Goal: Information Seeking & Learning: Learn about a topic

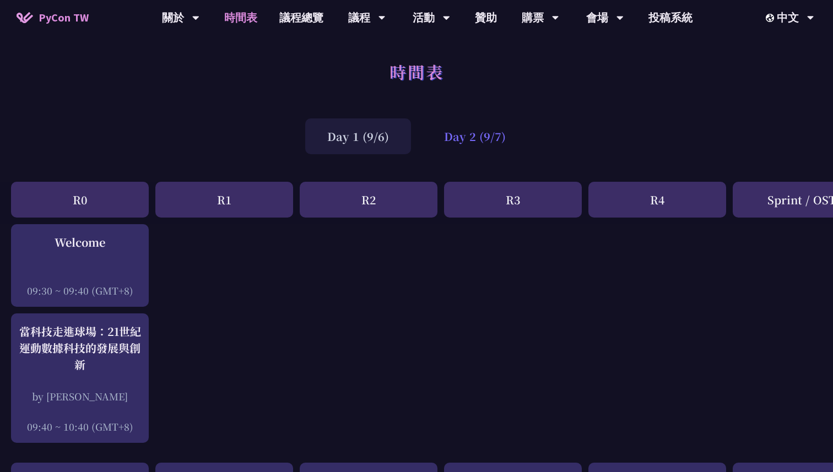
click at [472, 138] on div "Day 2 (9/7)" at bounding box center [475, 136] width 106 height 36
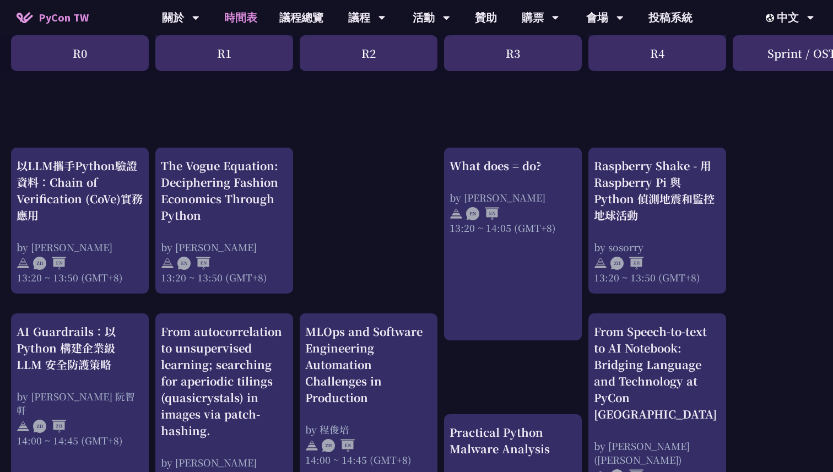
scroll to position [902, 0]
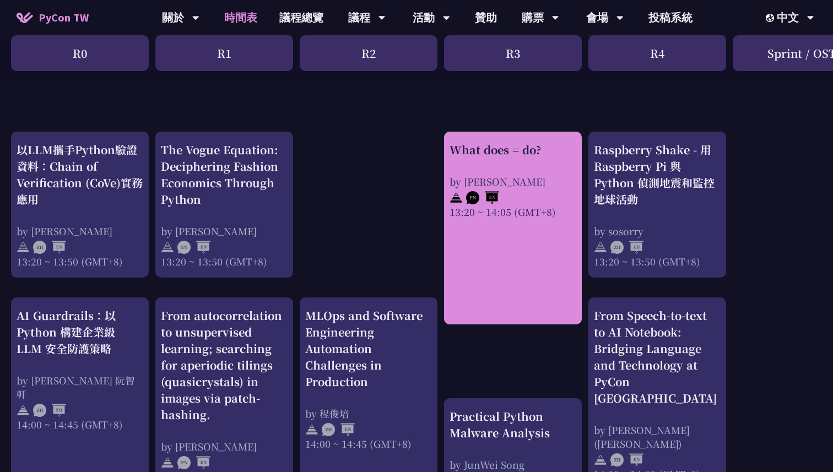
click at [465, 242] on div "What does = do? by [PERSON_NAME] 13:20 ~ 14:05 (GMT+8)" at bounding box center [513, 228] width 138 height 193
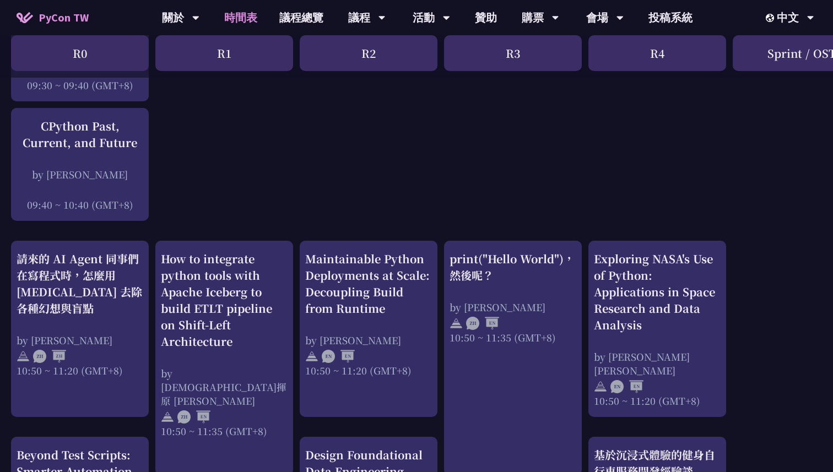
scroll to position [60, 0]
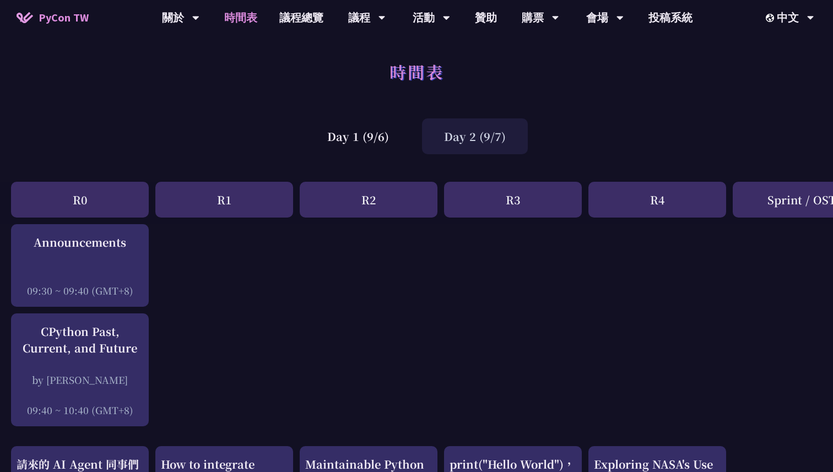
scroll to position [26, 3]
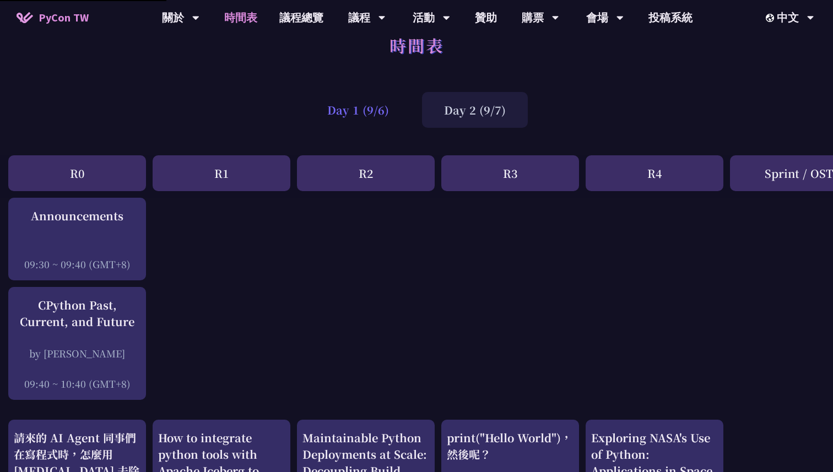
click at [384, 111] on div "Day 1 (9/6)" at bounding box center [358, 110] width 106 height 36
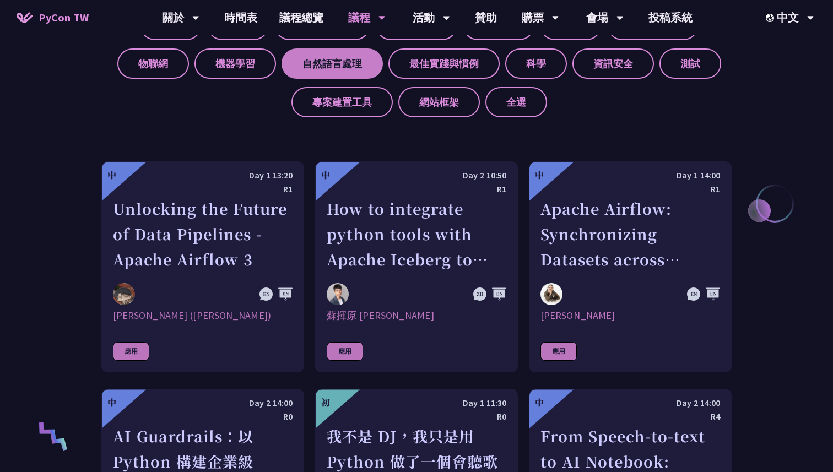
scroll to position [439, 0]
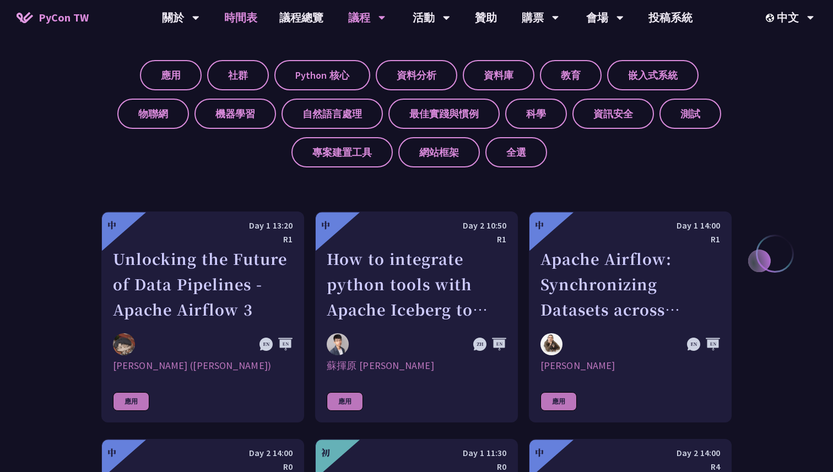
click at [246, 21] on link "時間表" at bounding box center [240, 17] width 55 height 35
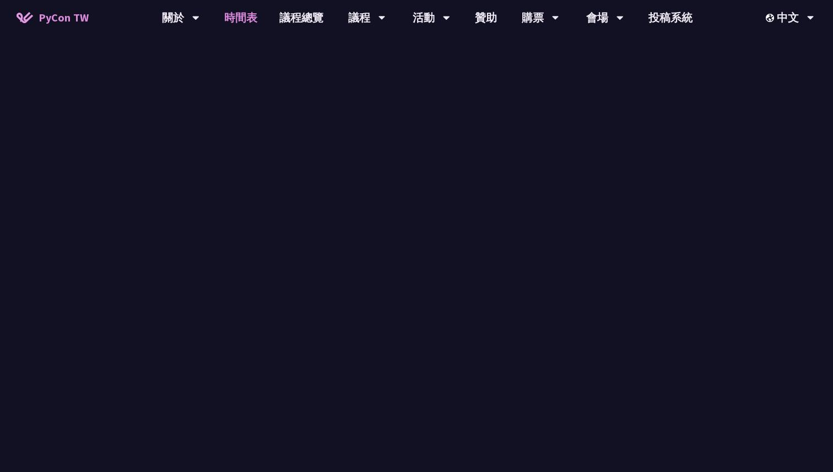
scroll to position [38, 0]
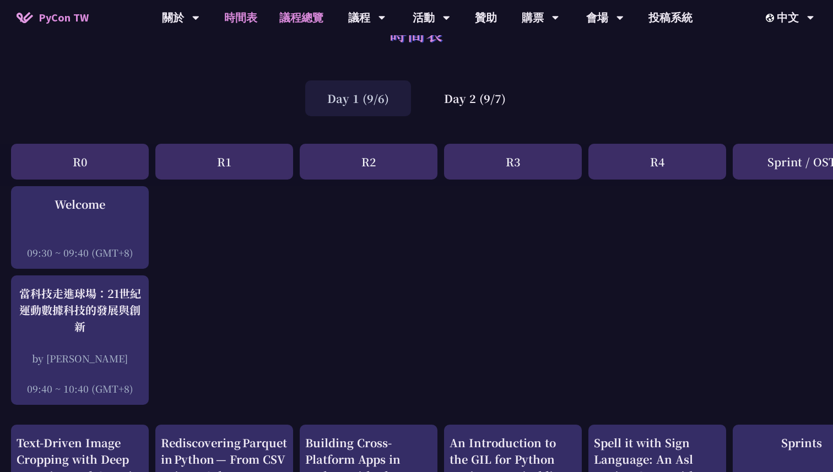
click at [294, 24] on link "議程總覽" at bounding box center [301, 17] width 66 height 35
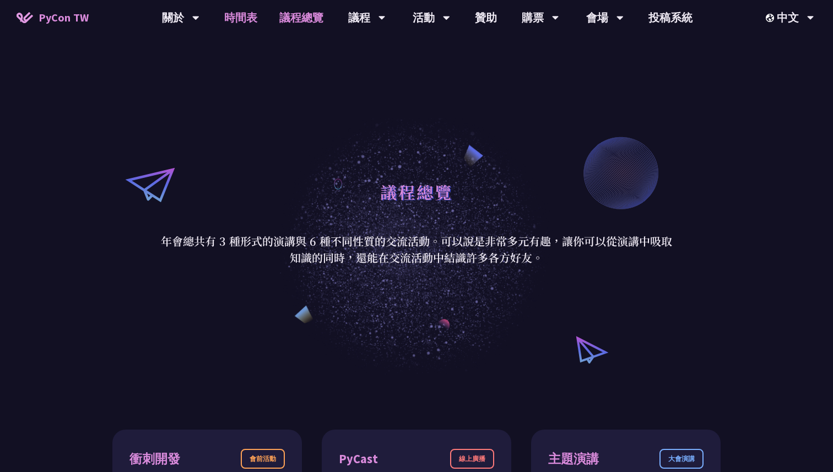
click at [234, 11] on link "時間表" at bounding box center [240, 17] width 55 height 35
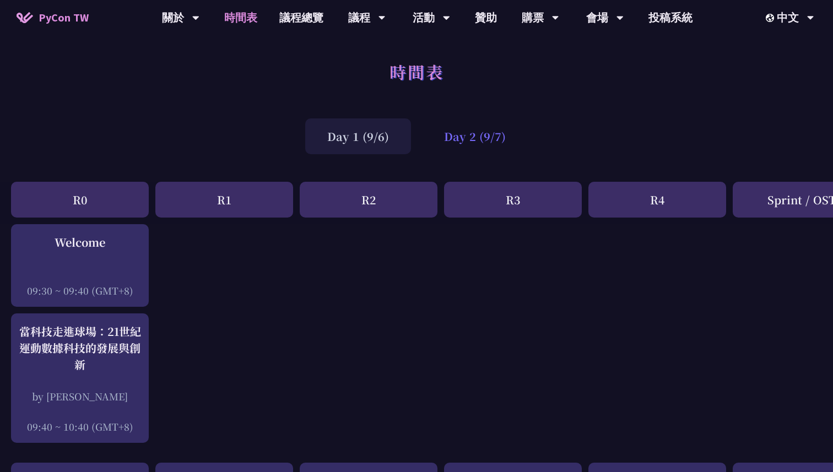
click at [465, 130] on div "Day 2 (9/7)" at bounding box center [475, 136] width 106 height 36
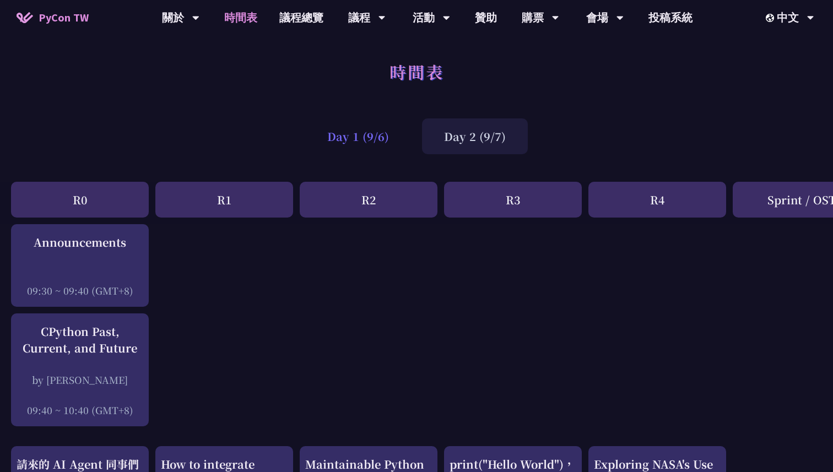
click at [395, 134] on div "Day 1 (9/6)" at bounding box center [358, 136] width 106 height 36
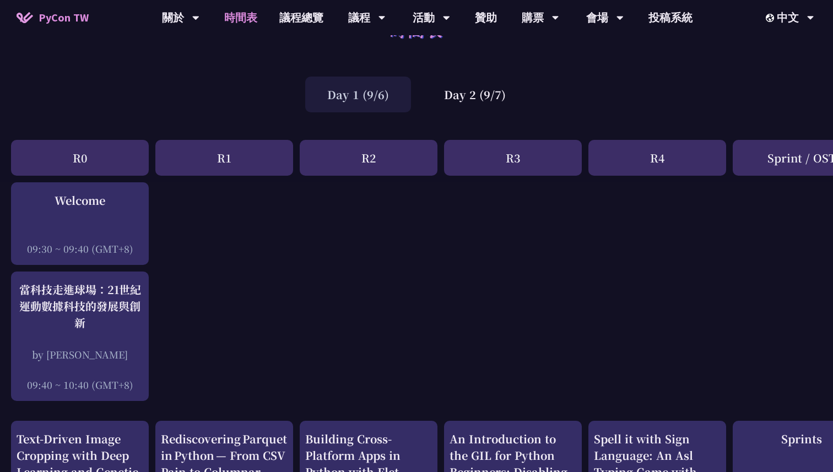
scroll to position [26, 0]
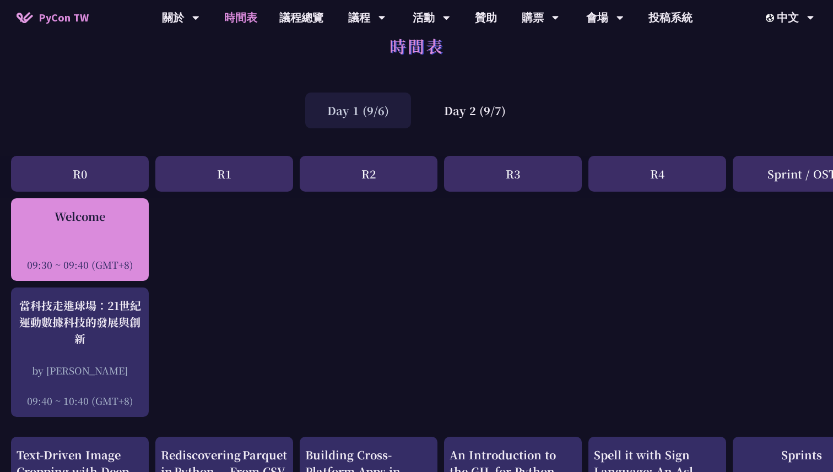
click at [84, 243] on div at bounding box center [80, 249] width 127 height 17
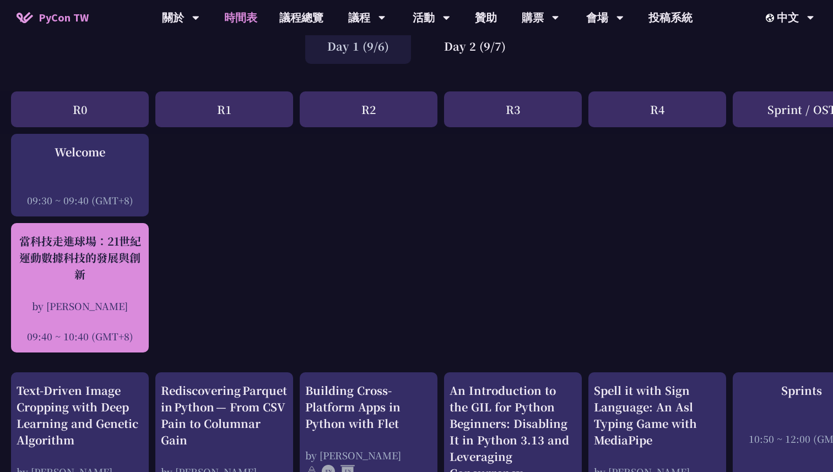
scroll to position [114, 0]
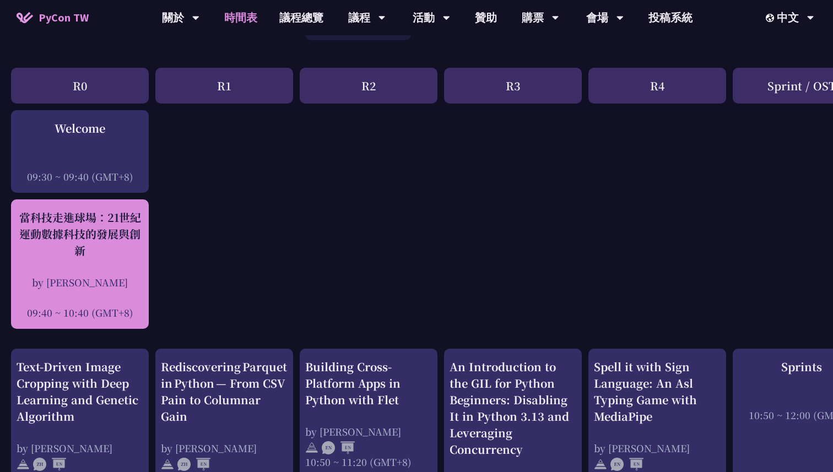
click at [118, 278] on div "by [PERSON_NAME]" at bounding box center [80, 282] width 127 height 14
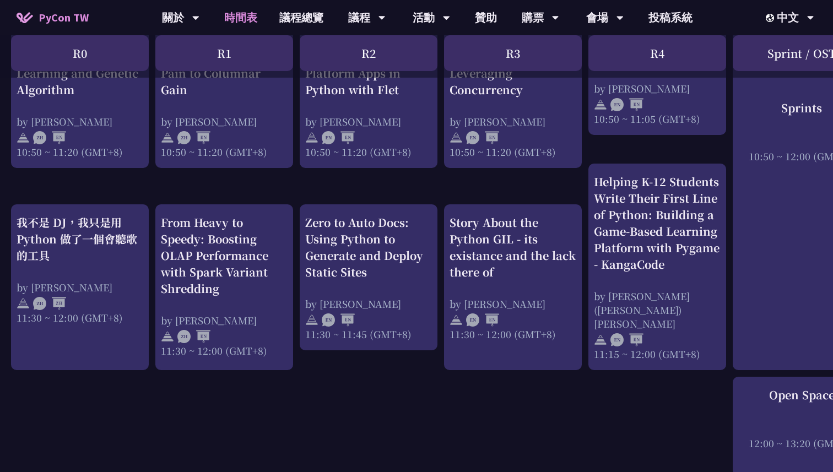
scroll to position [473, 0]
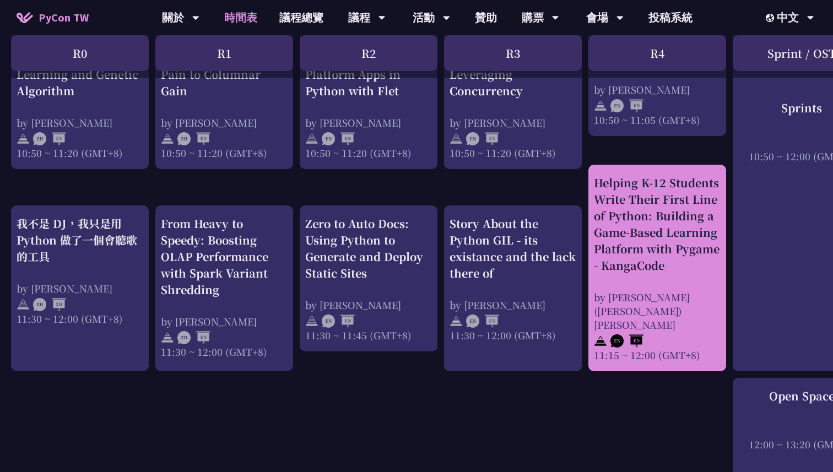
click at [634, 299] on div "by [PERSON_NAME] ([PERSON_NAME]) [PERSON_NAME]" at bounding box center [657, 310] width 127 height 41
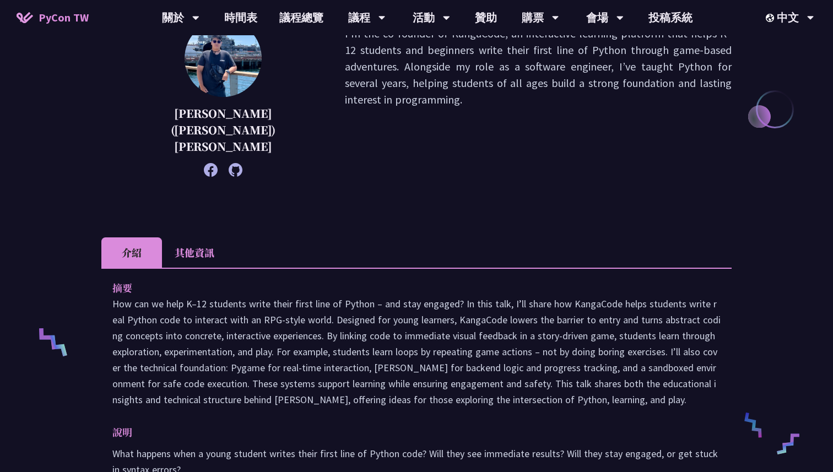
scroll to position [175, 0]
